Goal: Task Accomplishment & Management: Complete application form

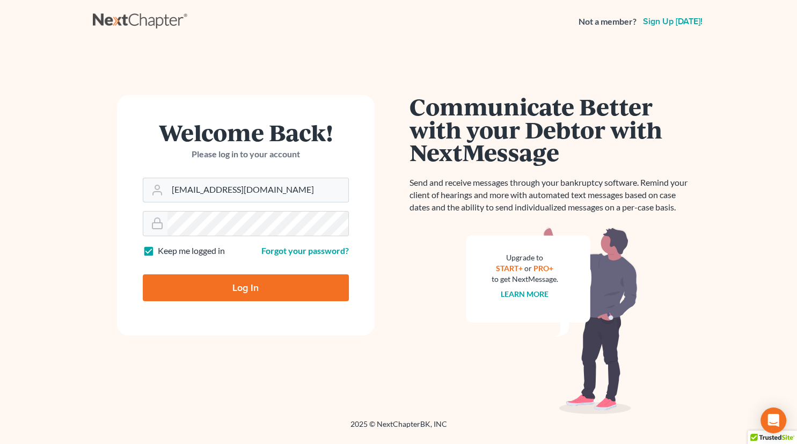
click at [245, 291] on input "Log In" at bounding box center [246, 287] width 206 height 27
type input "Thinking..."
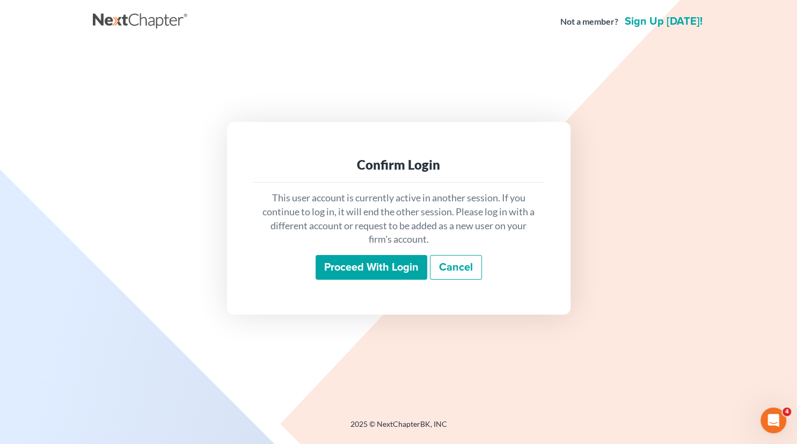
click at [383, 265] on input "Proceed with login" at bounding box center [372, 267] width 112 height 25
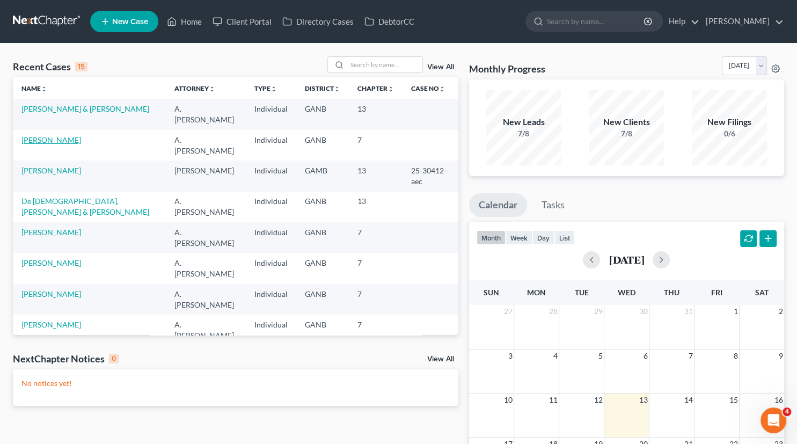
click at [42, 135] on link "[PERSON_NAME]" at bounding box center [51, 139] width 60 height 9
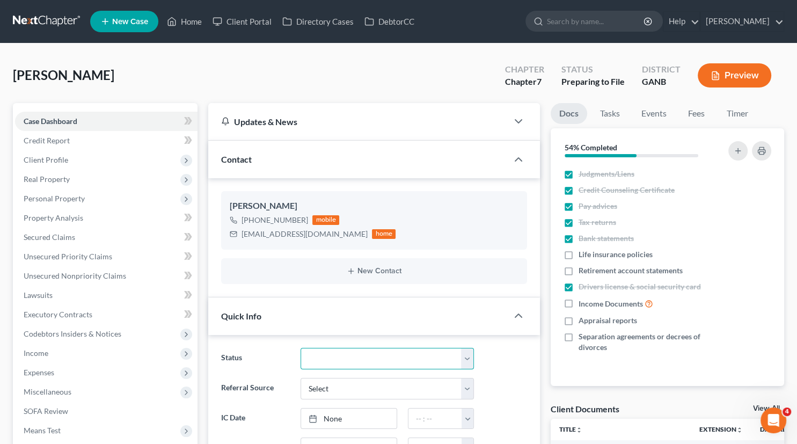
select select "18"
click option "Ready to File" at bounding box center [0, 0] width 0 height 0
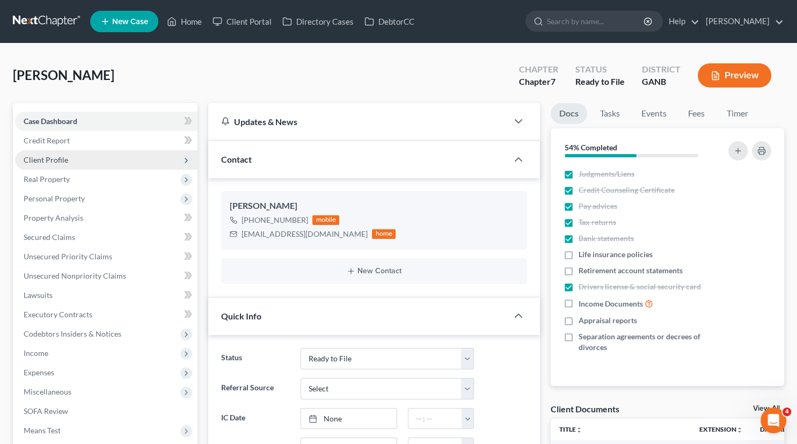
click at [41, 160] on span "Client Profile" at bounding box center [46, 159] width 45 height 9
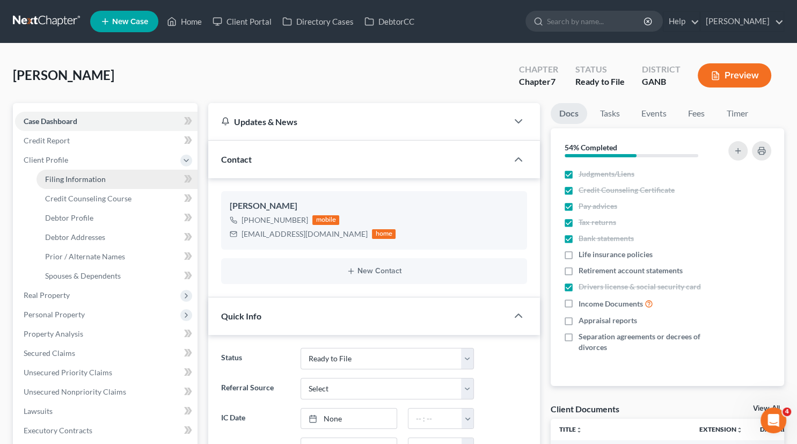
click at [81, 177] on span "Filing Information" at bounding box center [75, 178] width 61 height 9
select select "1"
select select "0"
select select "19"
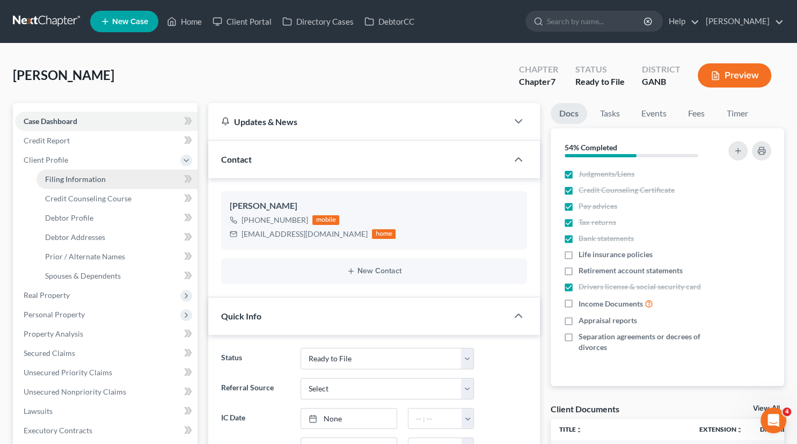
select select "2"
select select "10"
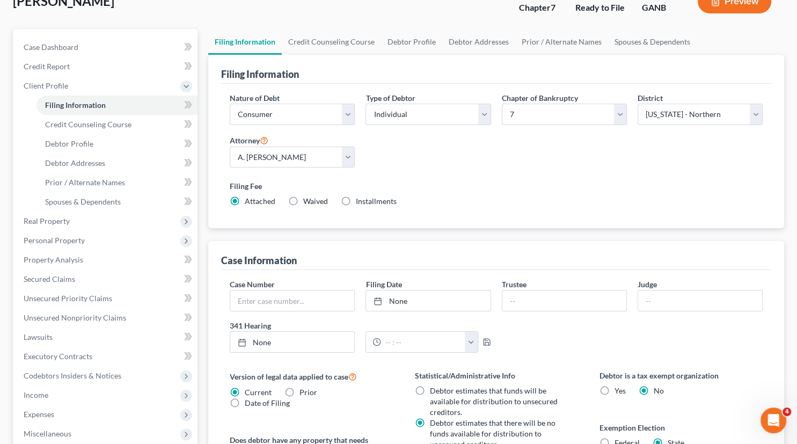
scroll to position [78, 0]
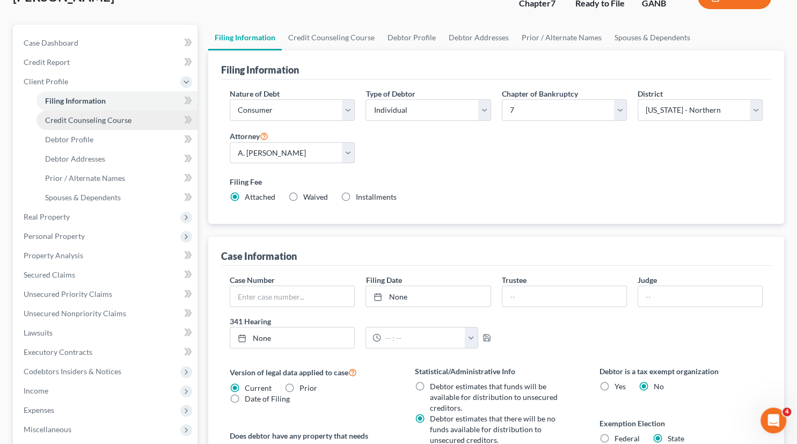
click at [83, 121] on span "Credit Counseling Course" at bounding box center [88, 119] width 86 height 9
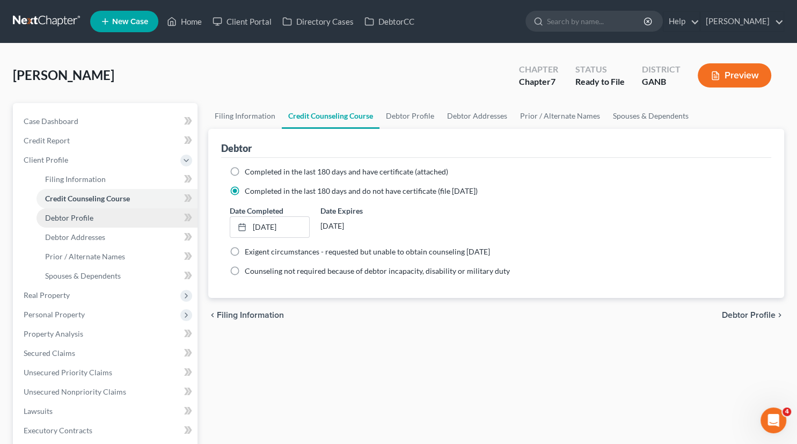
click at [75, 218] on span "Debtor Profile" at bounding box center [69, 217] width 48 height 9
select select "0"
select select "2"
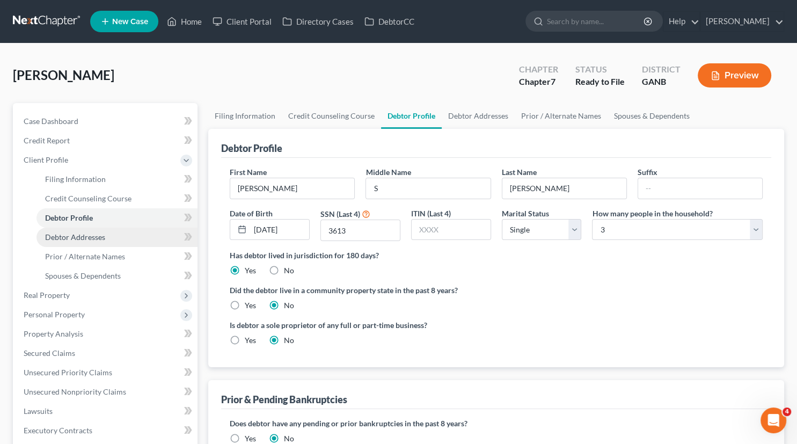
click at [88, 237] on span "Debtor Addresses" at bounding box center [75, 236] width 60 height 9
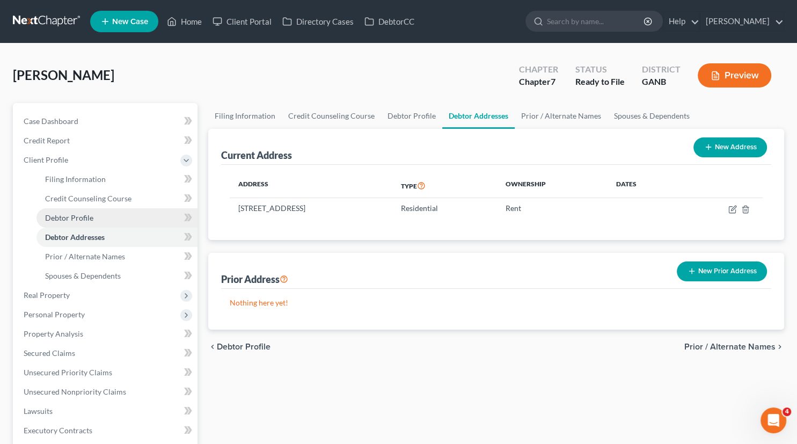
click at [83, 216] on span "Debtor Profile" at bounding box center [69, 217] width 48 height 9
select select "0"
select select "2"
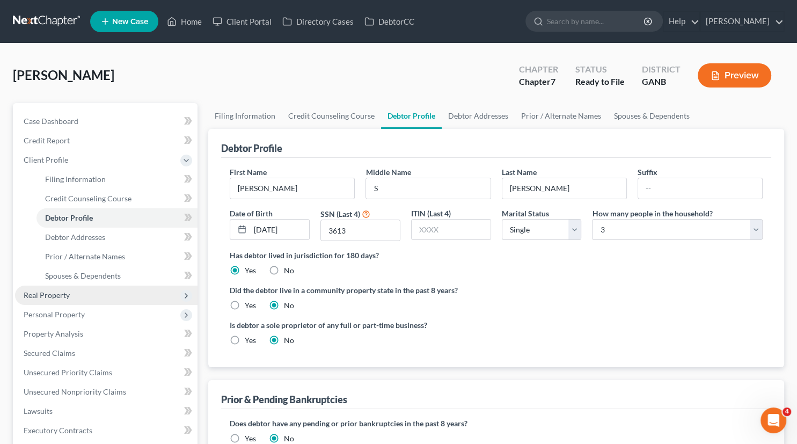
click at [62, 293] on span "Real Property" at bounding box center [47, 294] width 46 height 9
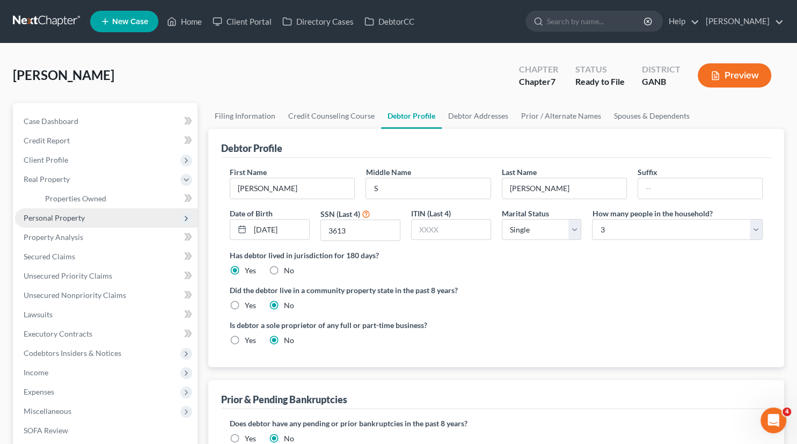
click at [66, 216] on span "Personal Property" at bounding box center [54, 217] width 61 height 9
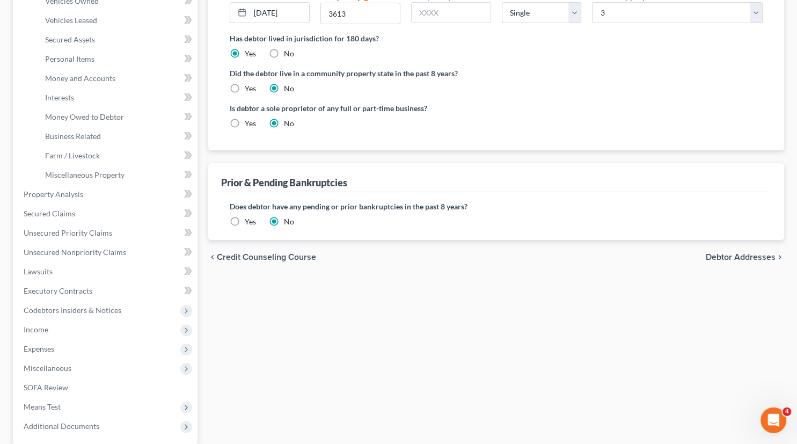
scroll to position [217, 0]
click at [37, 325] on span "Income" at bounding box center [36, 328] width 25 height 9
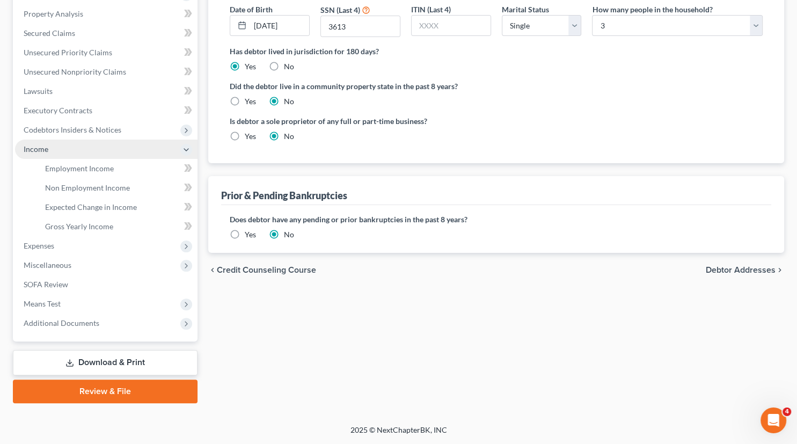
scroll to position [202, 0]
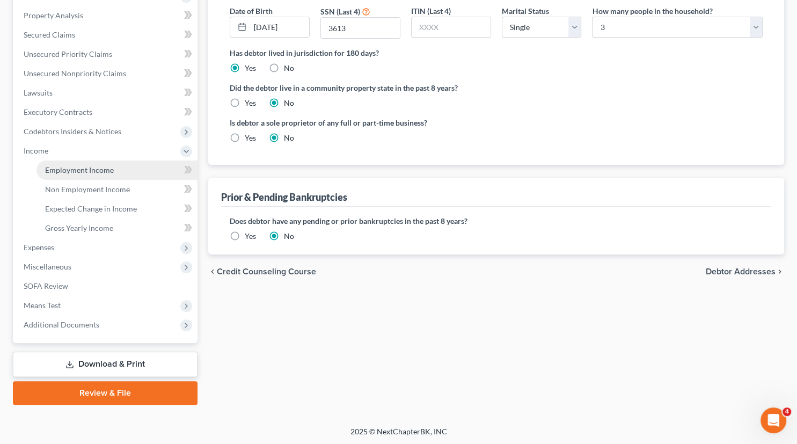
click at [87, 166] on span "Employment Income" at bounding box center [79, 169] width 69 height 9
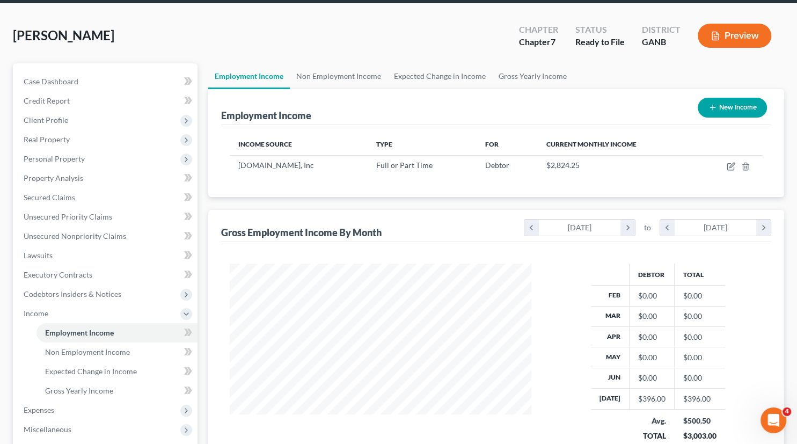
scroll to position [39, 0]
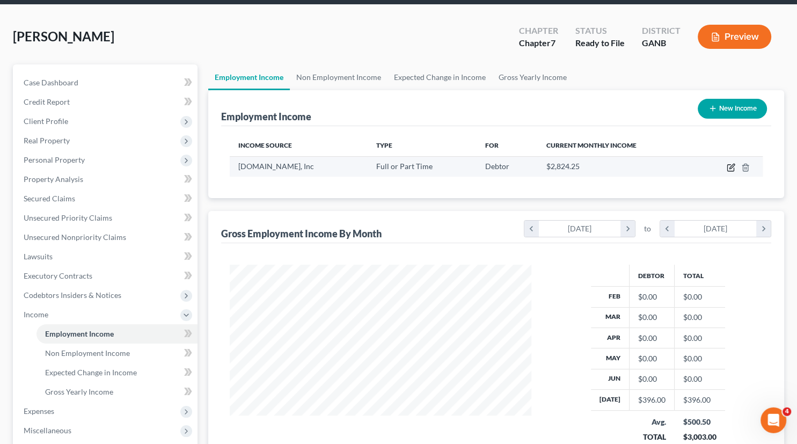
click at [732, 167] on icon "button" at bounding box center [731, 167] width 9 height 9
select select "0"
select select "10"
select select "2"
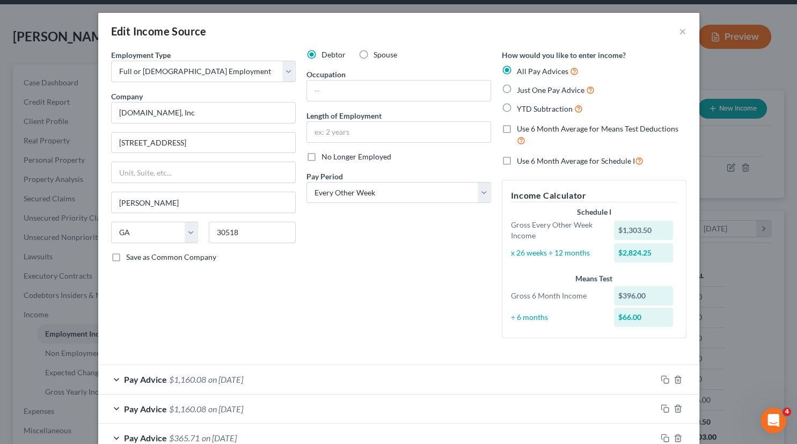
click at [517, 128] on label "Use 6 Month Average for Means Test Deductions" at bounding box center [602, 134] width 170 height 23
click at [521, 128] on input "Use 6 Month Average for Means Test Deductions" at bounding box center [524, 126] width 7 height 7
checkbox input "true"
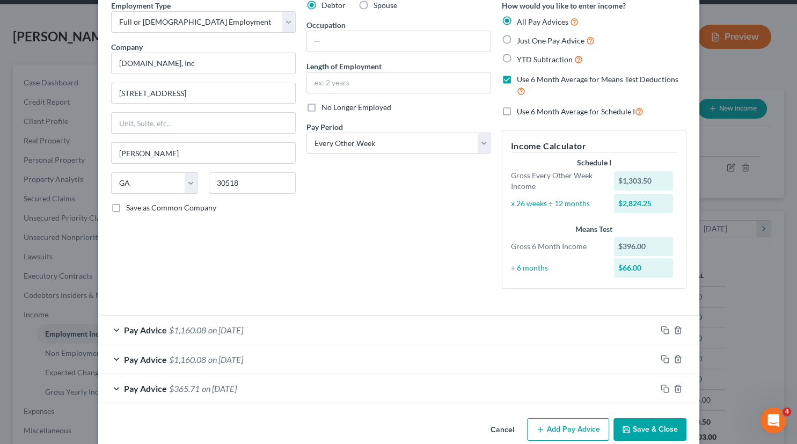
scroll to position [49, 0]
click at [517, 112] on label "Use 6 Month Average for Schedule I" at bounding box center [580, 111] width 127 height 12
click at [521, 112] on input "Use 6 Month Average for Schedule I" at bounding box center [524, 108] width 7 height 7
checkbox input "true"
click at [326, 85] on input "text" at bounding box center [399, 82] width 184 height 20
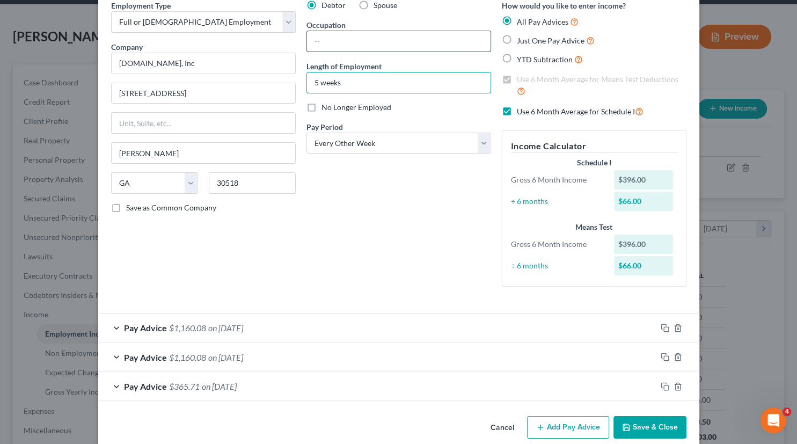
type input "5 weeks"
click at [348, 40] on input "text" at bounding box center [399, 41] width 184 height 20
type input "New Product Analyst"
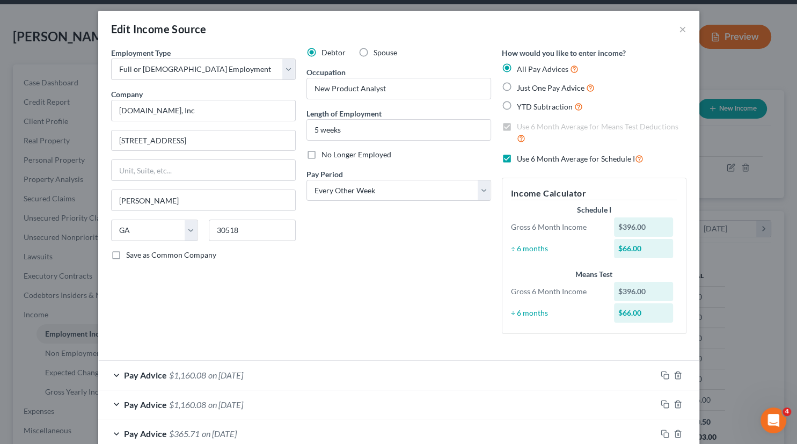
scroll to position [0, 0]
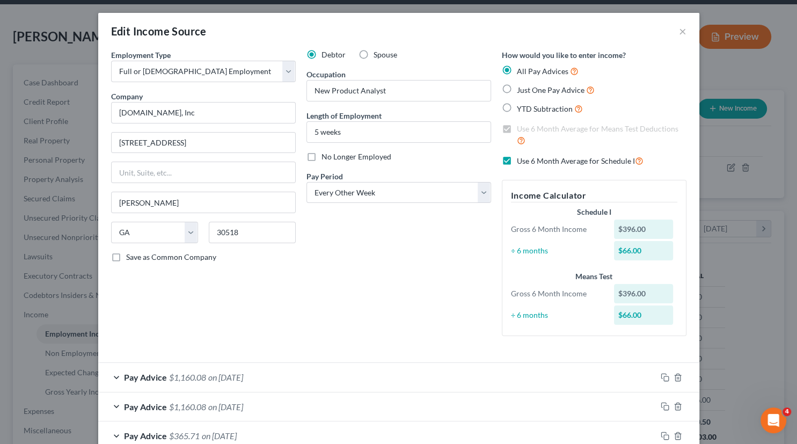
click at [517, 90] on label "Just One Pay Advice" at bounding box center [556, 90] width 78 height 12
click at [521, 90] on input "Just One Pay Advice" at bounding box center [524, 87] width 7 height 7
radio input "true"
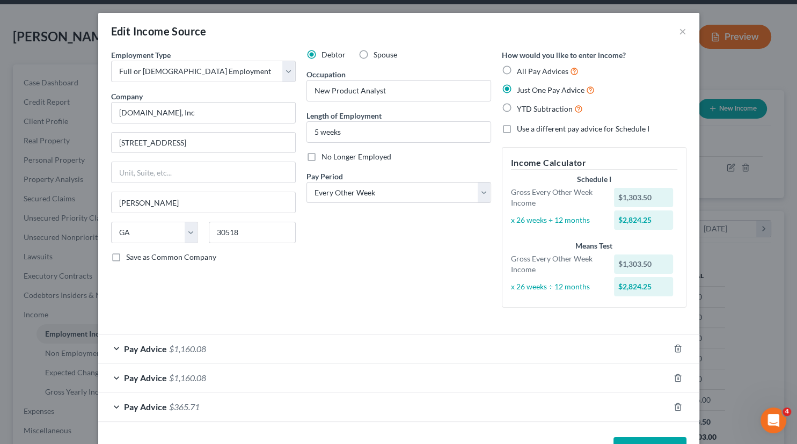
scroll to position [35, 0]
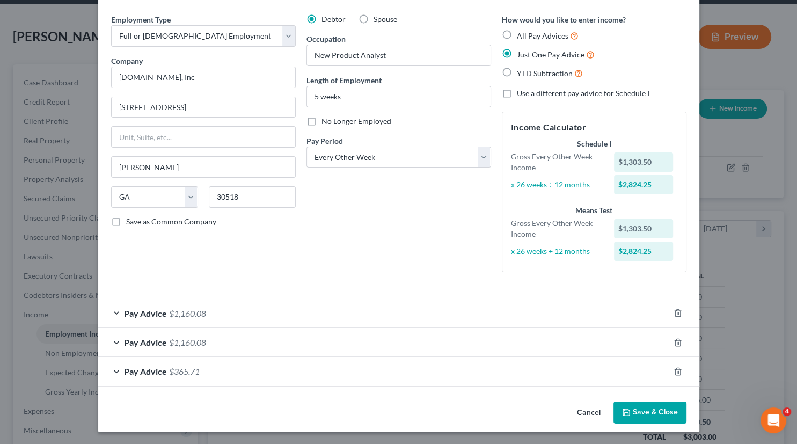
click at [646, 410] on button "Save & Close" at bounding box center [650, 413] width 73 height 23
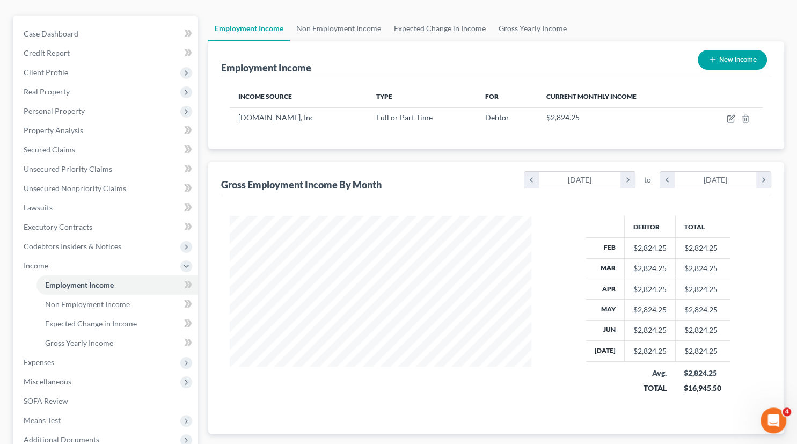
scroll to position [97, 0]
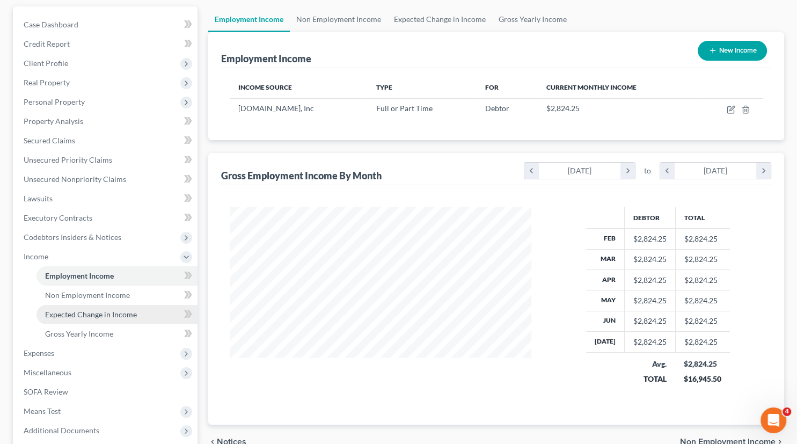
click at [88, 312] on span "Expected Change in Income" at bounding box center [91, 314] width 92 height 9
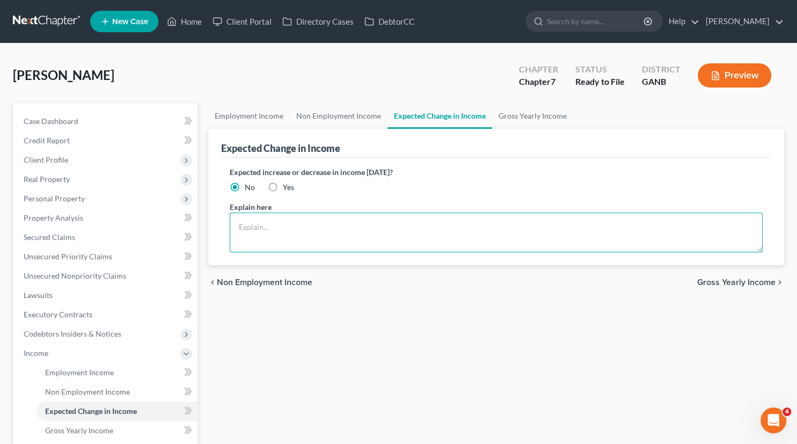
click at [263, 229] on textarea at bounding box center [496, 233] width 533 height 40
drag, startPoint x: 373, startPoint y: 228, endPoint x: 226, endPoint y: 224, distance: 146.6
click at [230, 224] on textarea "Debtor has recently started a new job." at bounding box center [496, 233] width 533 height 40
click at [387, 226] on textarea "Debtor has recently started a new job." at bounding box center [496, 233] width 533 height 40
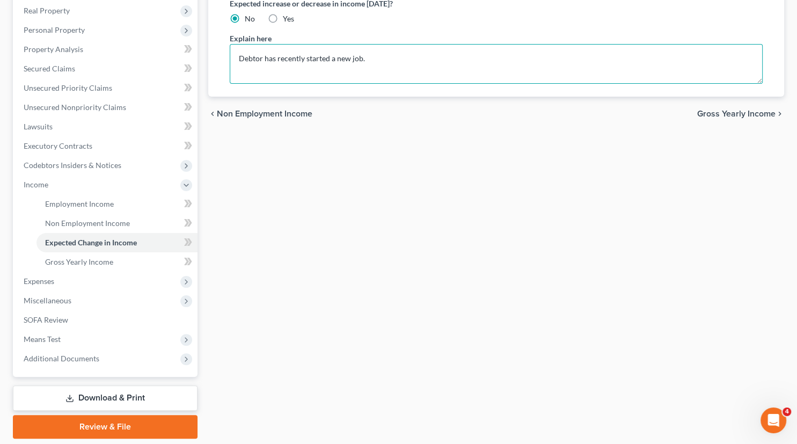
scroll to position [178, 0]
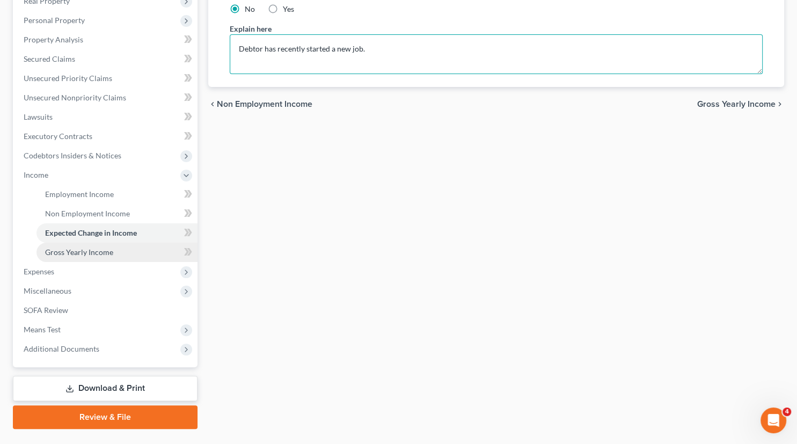
type textarea "Debtor has recently started a new job."
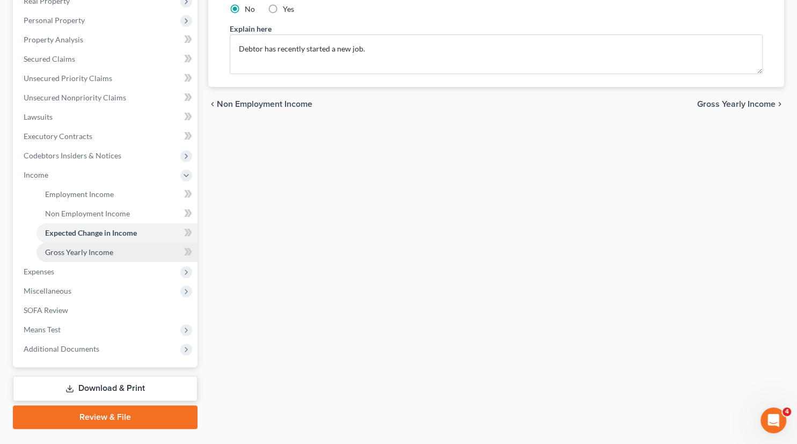
click at [98, 252] on span "Gross Yearly Income" at bounding box center [79, 252] width 68 height 9
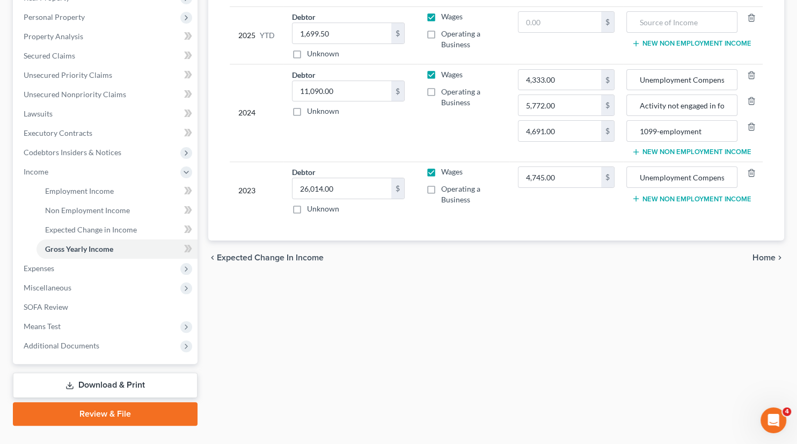
scroll to position [183, 0]
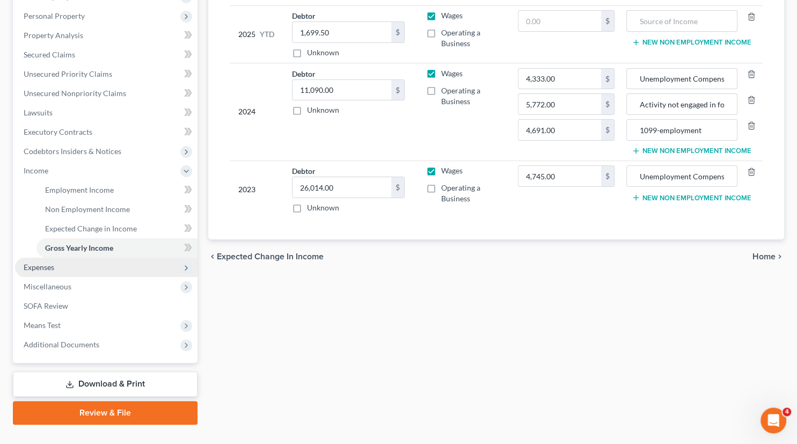
click at [48, 270] on span "Expenses" at bounding box center [39, 267] width 31 height 9
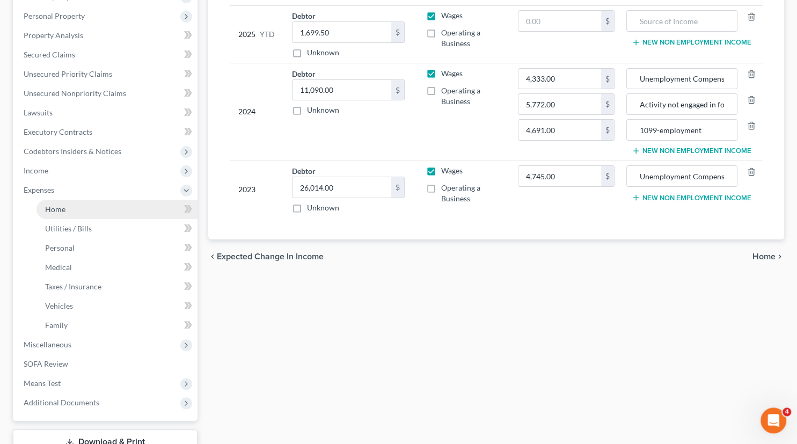
click at [61, 213] on span "Home" at bounding box center [55, 209] width 20 height 9
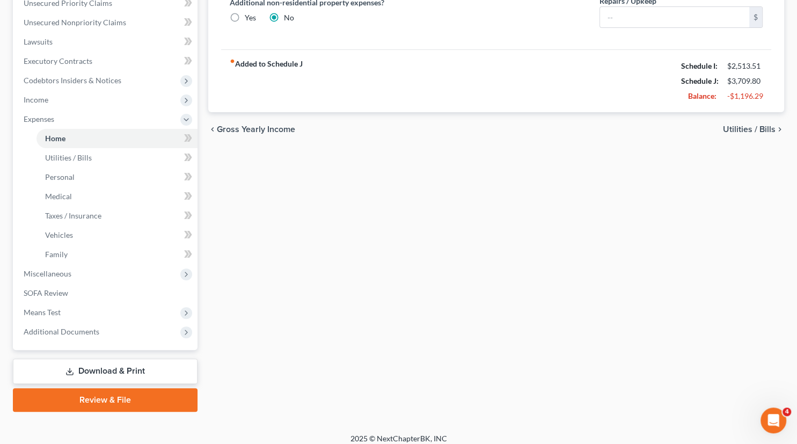
scroll to position [260, 0]
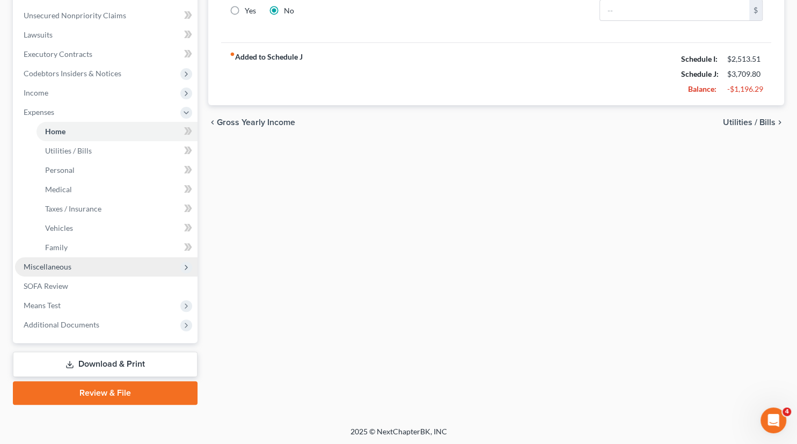
click at [57, 270] on span "Miscellaneous" at bounding box center [48, 266] width 48 height 9
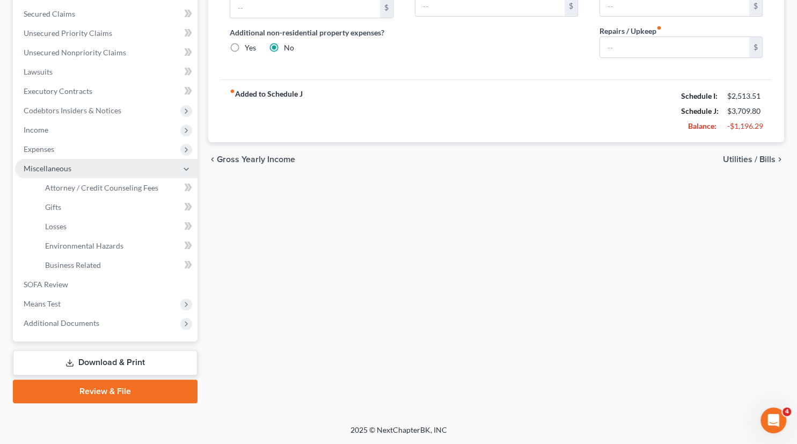
scroll to position [222, 0]
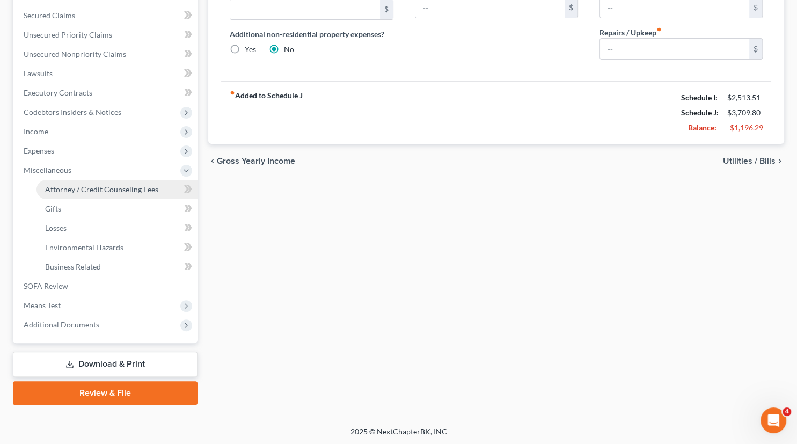
click at [107, 188] on span "Attorney / Credit Counseling Fees" at bounding box center [101, 189] width 113 height 9
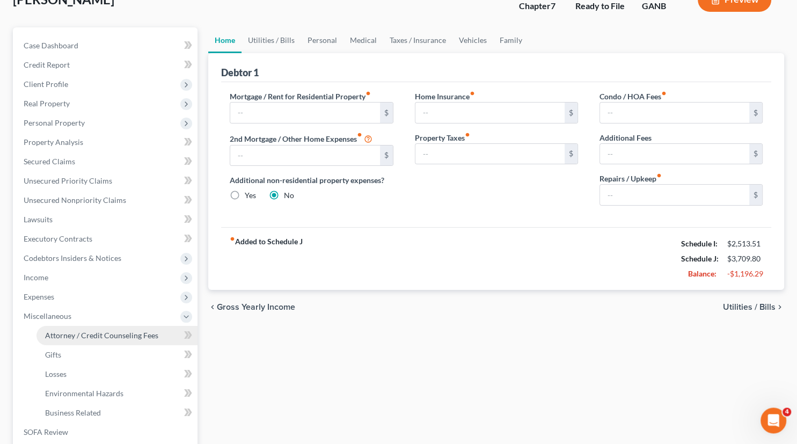
select select "1"
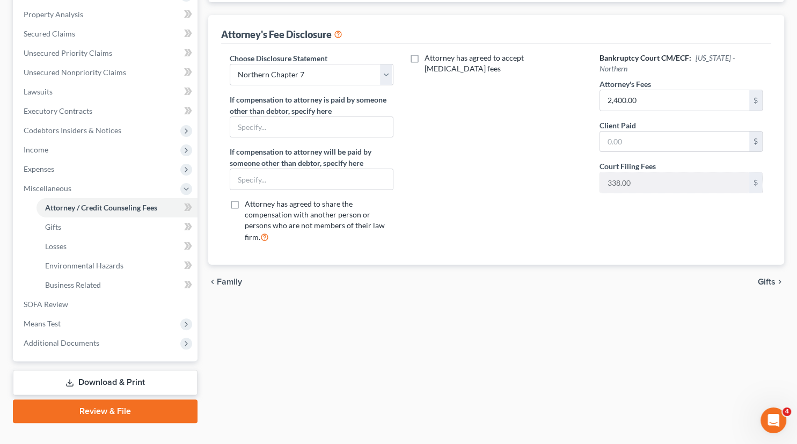
scroll to position [222, 0]
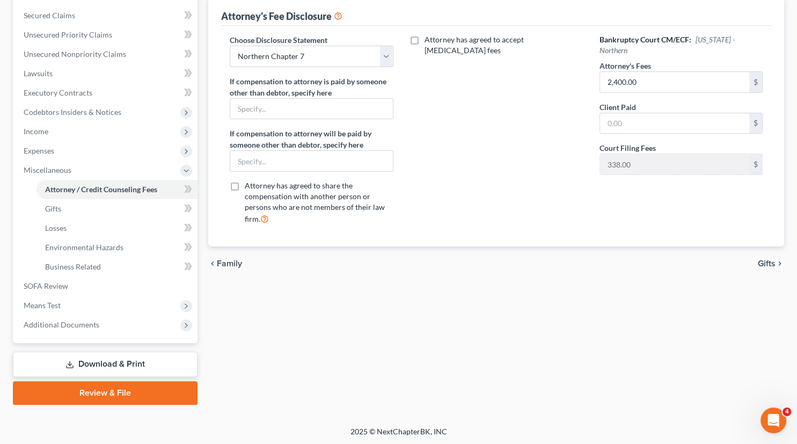
click at [118, 363] on link "Download & Print" at bounding box center [105, 364] width 185 height 25
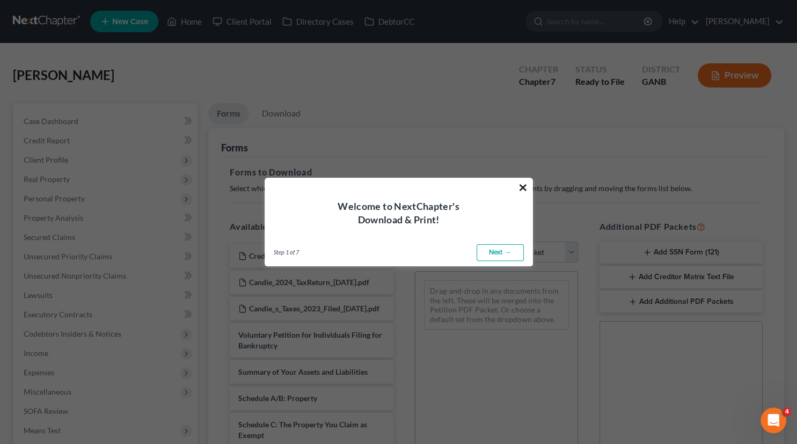
click at [524, 184] on button "×" at bounding box center [523, 187] width 10 height 17
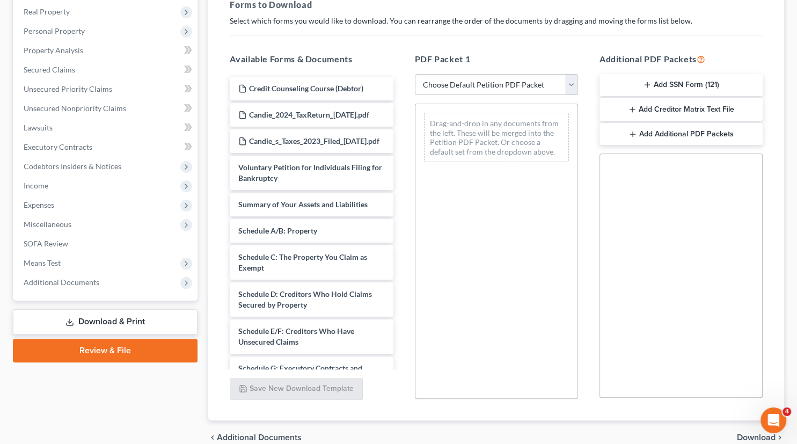
scroll to position [218, 0]
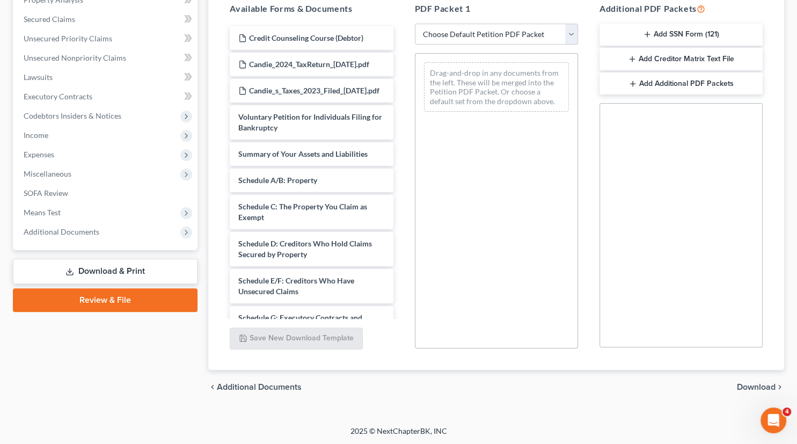
click at [415, 24] on select "Choose Default Petition PDF Packet Complete Bankruptcy Petition (all forms and …" at bounding box center [496, 34] width 163 height 21
select select "0"
click option "Complete Bankruptcy Petition (all forms and schedules)" at bounding box center [0, 0] width 0 height 0
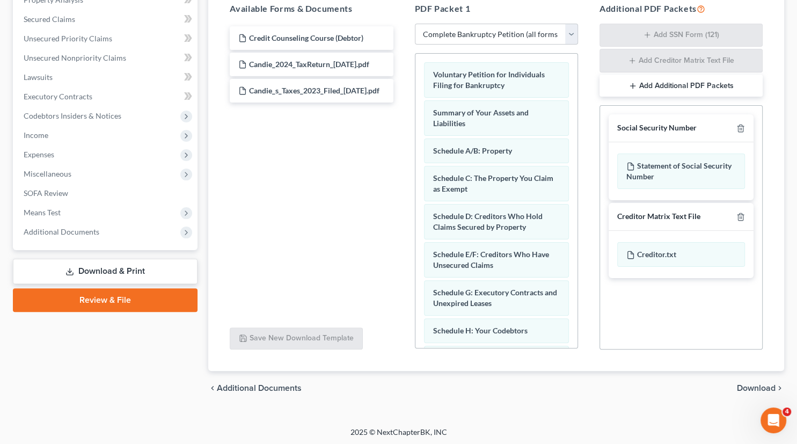
click at [753, 385] on span "Download" at bounding box center [756, 388] width 39 height 9
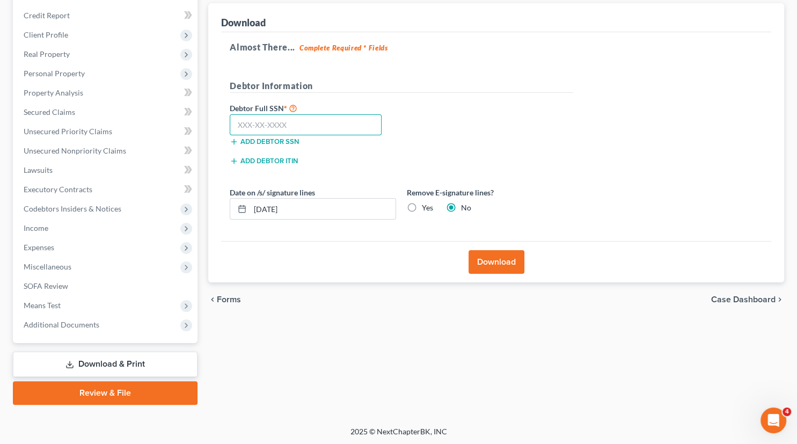
click at [253, 126] on input "text" at bounding box center [306, 124] width 152 height 21
type input "254-79-3613"
click at [494, 260] on button "Download" at bounding box center [497, 262] width 56 height 24
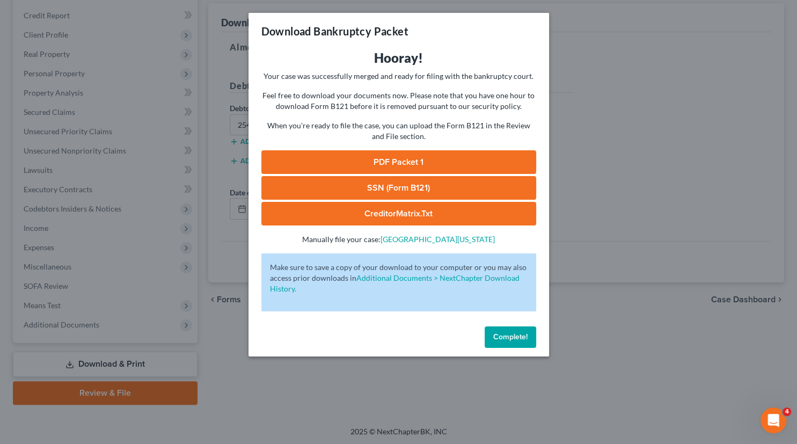
click at [405, 159] on link "PDF Packet 1" at bounding box center [398, 162] width 275 height 24
click at [401, 212] on link "CreditorMatrix.txt" at bounding box center [398, 214] width 275 height 24
click at [507, 338] on span "Complete!" at bounding box center [510, 336] width 34 height 9
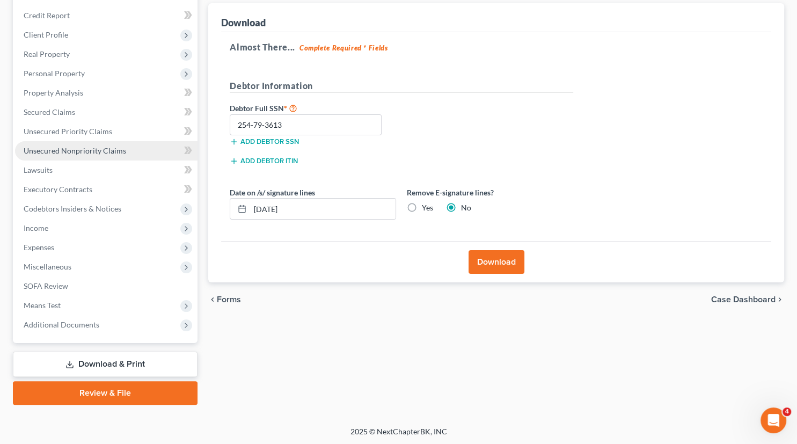
click at [91, 149] on span "Unsecured Nonpriority Claims" at bounding box center [75, 150] width 103 height 9
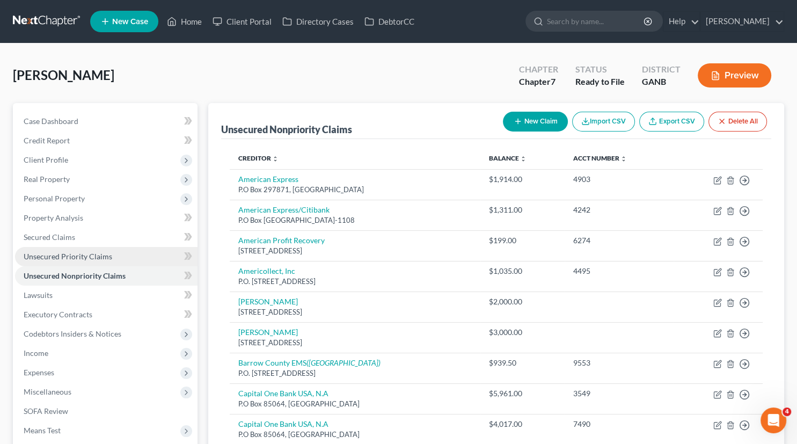
click at [72, 255] on span "Unsecured Priority Claims" at bounding box center [68, 256] width 89 height 9
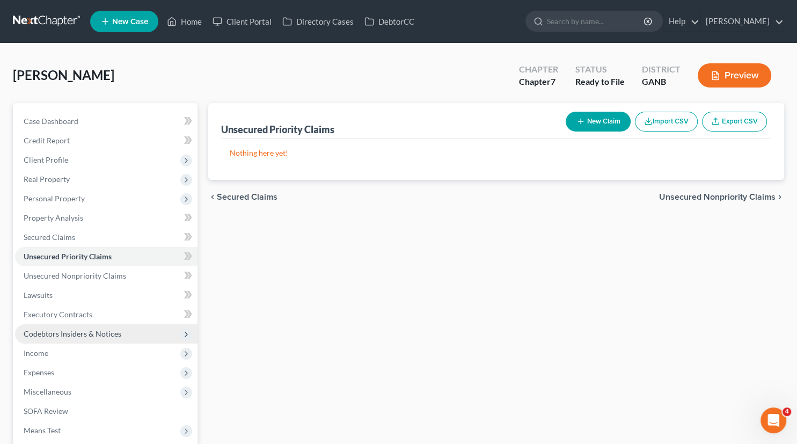
click at [52, 332] on span "Codebtors Insiders & Notices" at bounding box center [73, 333] width 98 height 9
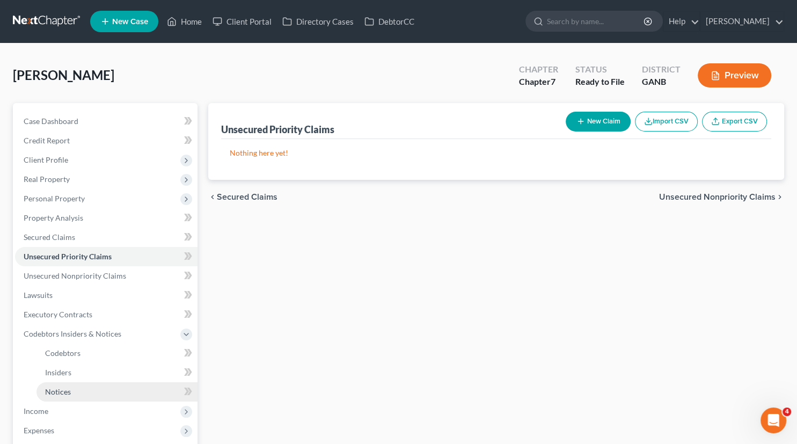
click at [68, 394] on span "Notices" at bounding box center [58, 391] width 26 height 9
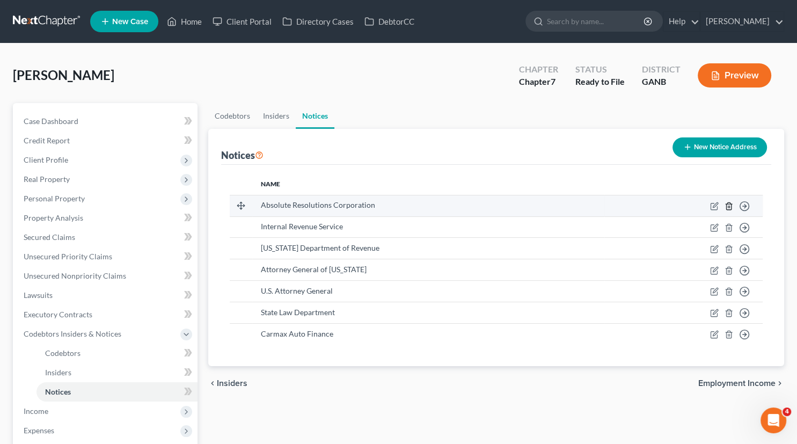
click at [728, 208] on icon "button" at bounding box center [729, 206] width 9 height 9
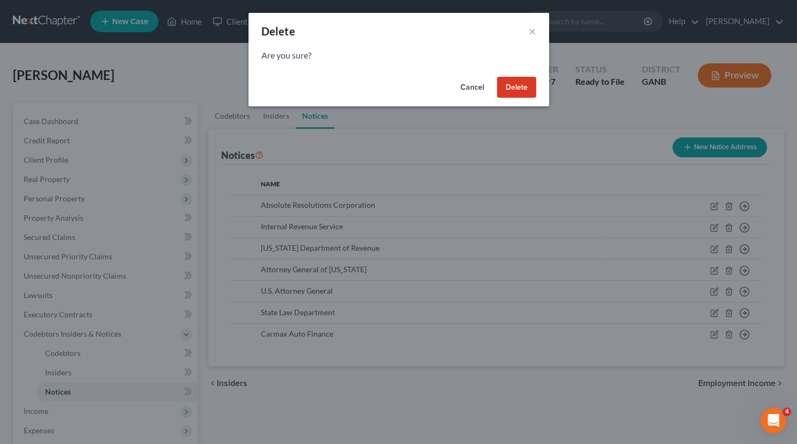
click at [525, 86] on button "Delete" at bounding box center [516, 87] width 39 height 21
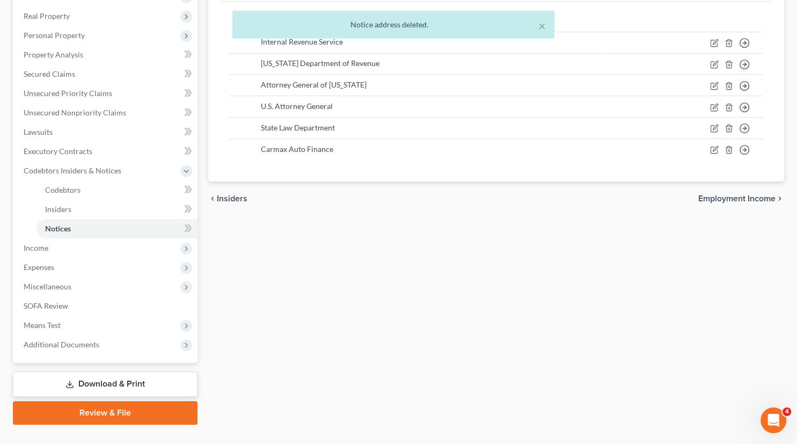
scroll to position [183, 0]
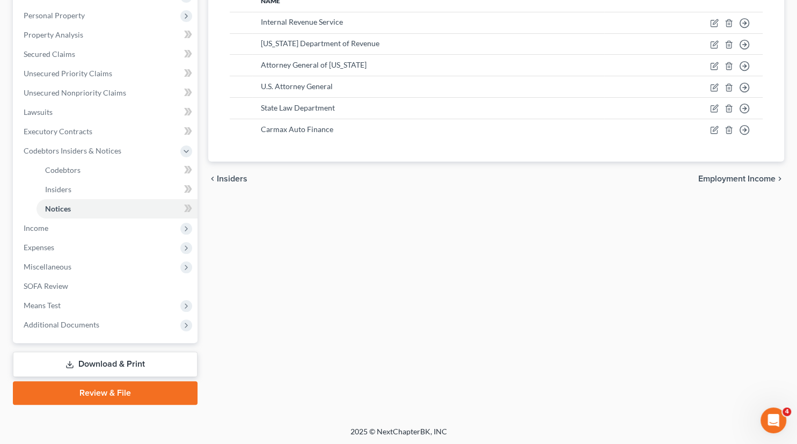
click at [128, 356] on link "Download & Print" at bounding box center [105, 364] width 185 height 25
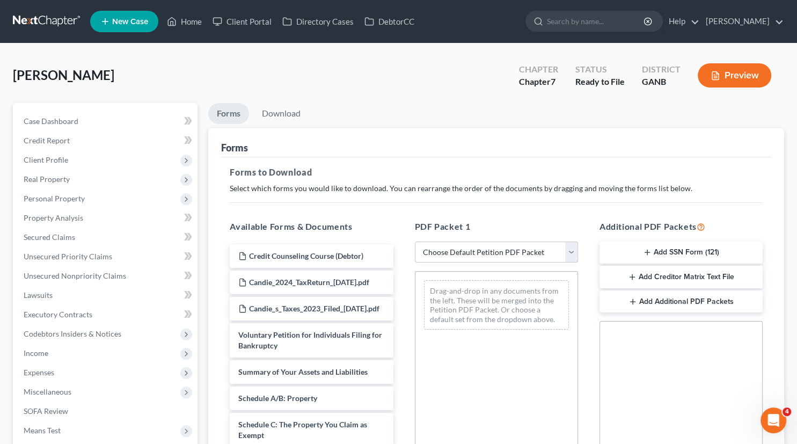
click at [415, 242] on select "Choose Default Petition PDF Packet Complete Bankruptcy Petition (all forms and …" at bounding box center [496, 252] width 163 height 21
select select "0"
click option "Complete Bankruptcy Petition (all forms and schedules)" at bounding box center [0, 0] width 0 height 0
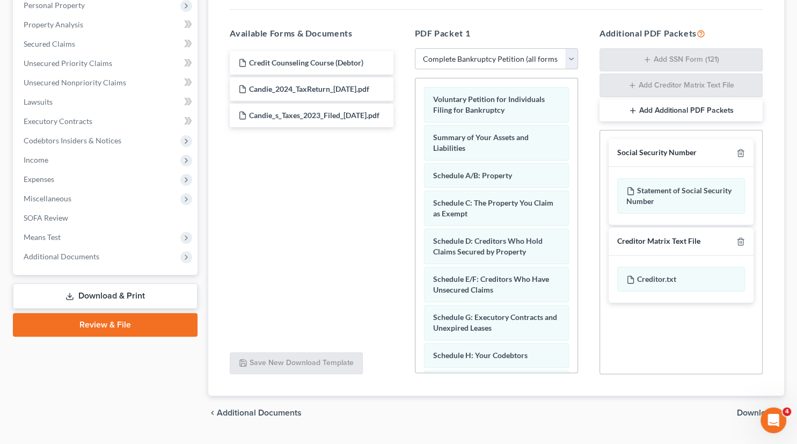
scroll to position [219, 0]
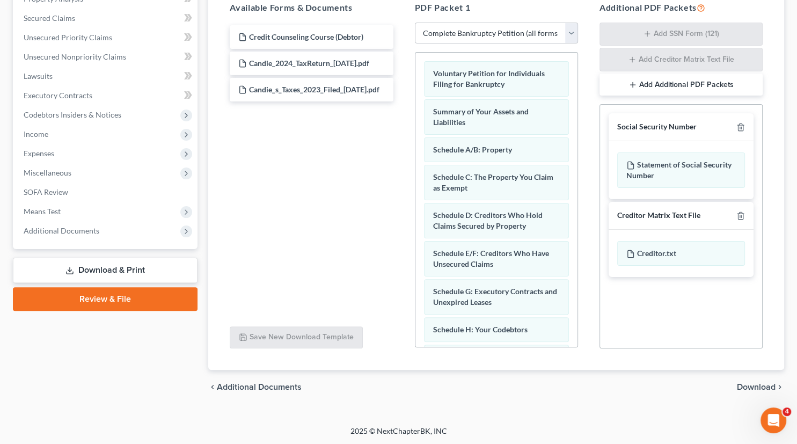
click at [758, 388] on span "Download" at bounding box center [756, 387] width 39 height 9
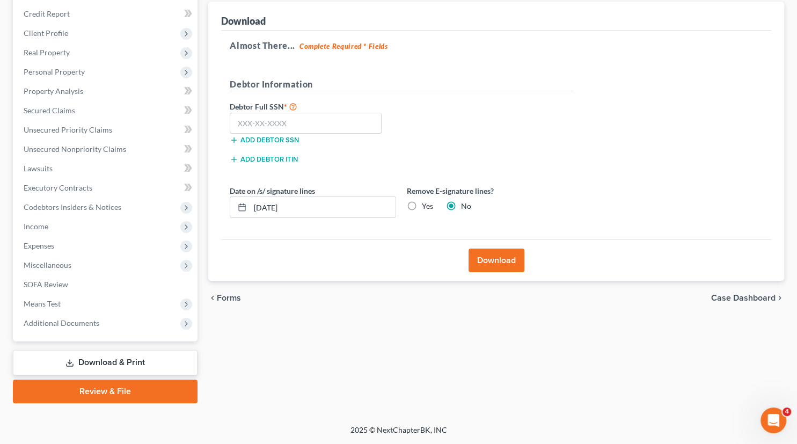
scroll to position [125, 0]
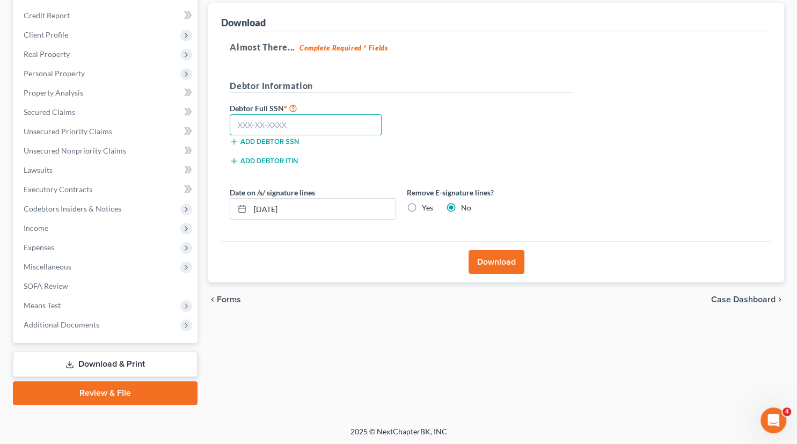
click at [245, 128] on input "text" at bounding box center [306, 124] width 152 height 21
type input "254-79-3613"
click at [502, 256] on button "Download" at bounding box center [497, 262] width 56 height 24
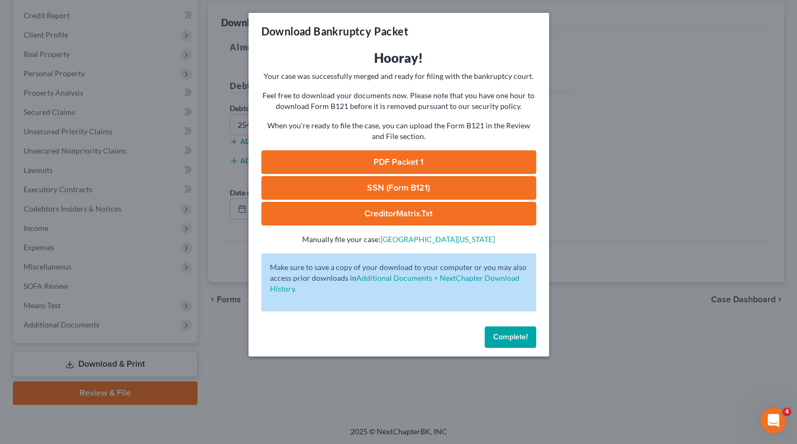
click at [420, 161] on link "PDF Packet 1" at bounding box center [398, 162] width 275 height 24
click at [388, 212] on link "CreditorMatrix.txt" at bounding box center [398, 214] width 275 height 24
click at [406, 181] on link "SSN (Form B121)" at bounding box center [398, 188] width 275 height 24
